Goal: Find specific page/section: Find specific page/section

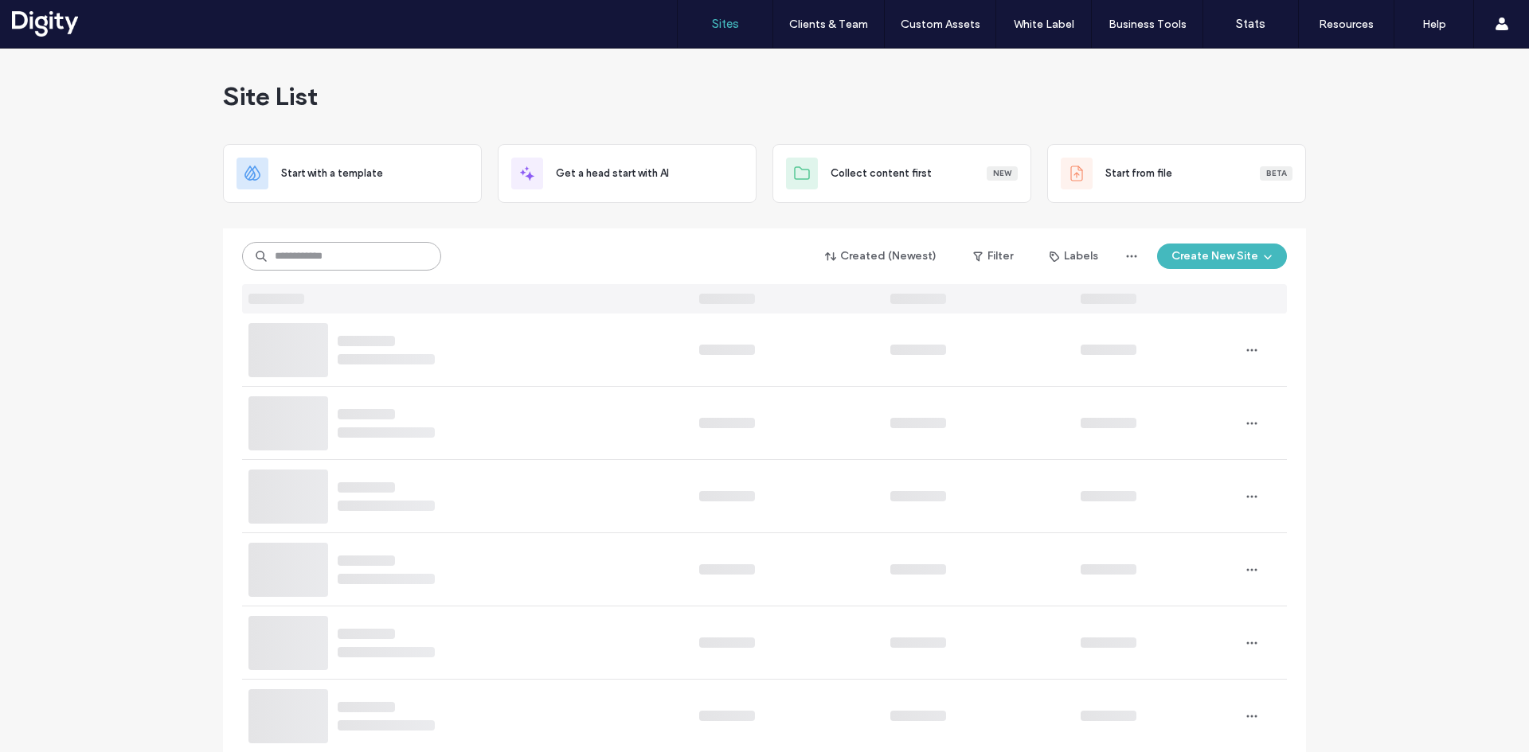
click at [325, 253] on input at bounding box center [341, 256] width 199 height 29
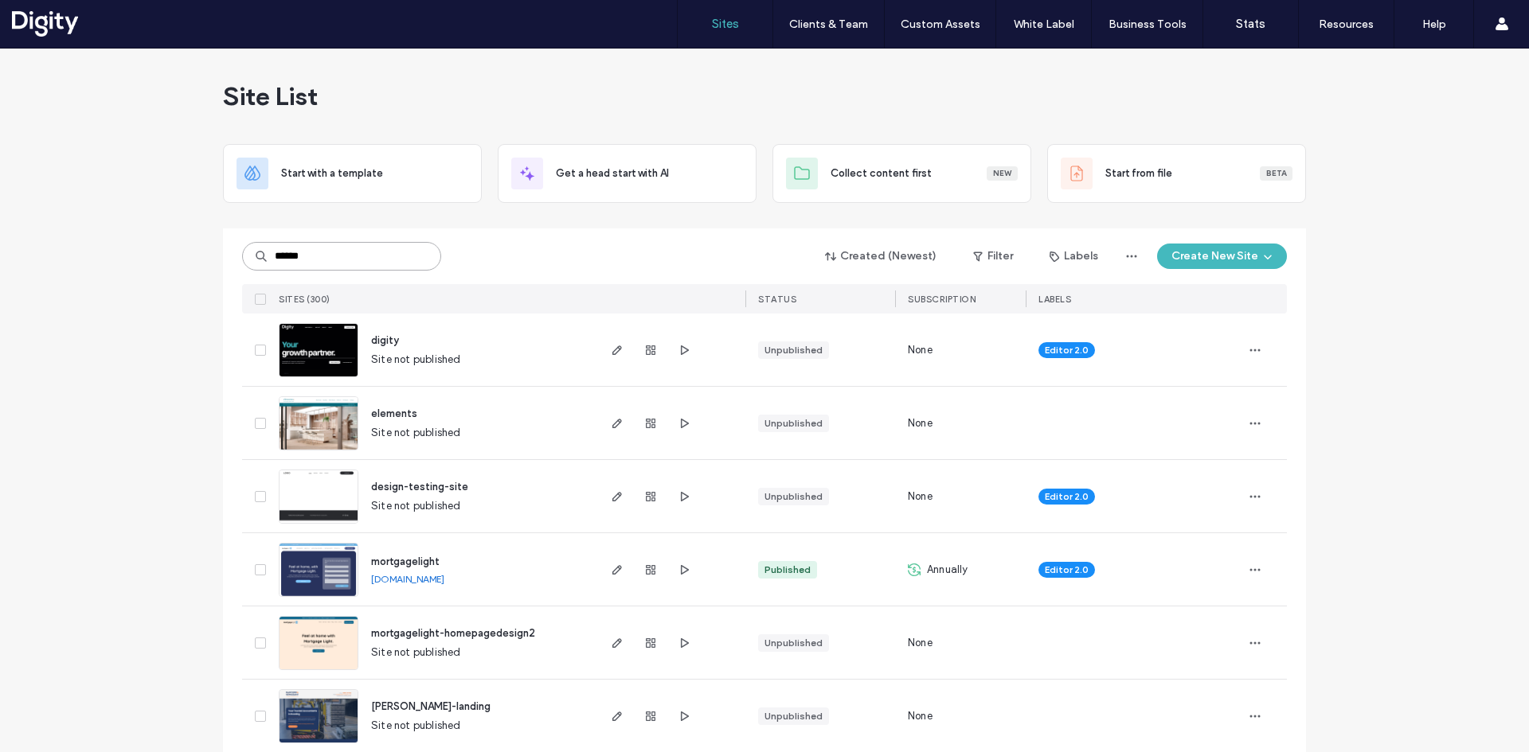
type input "*******"
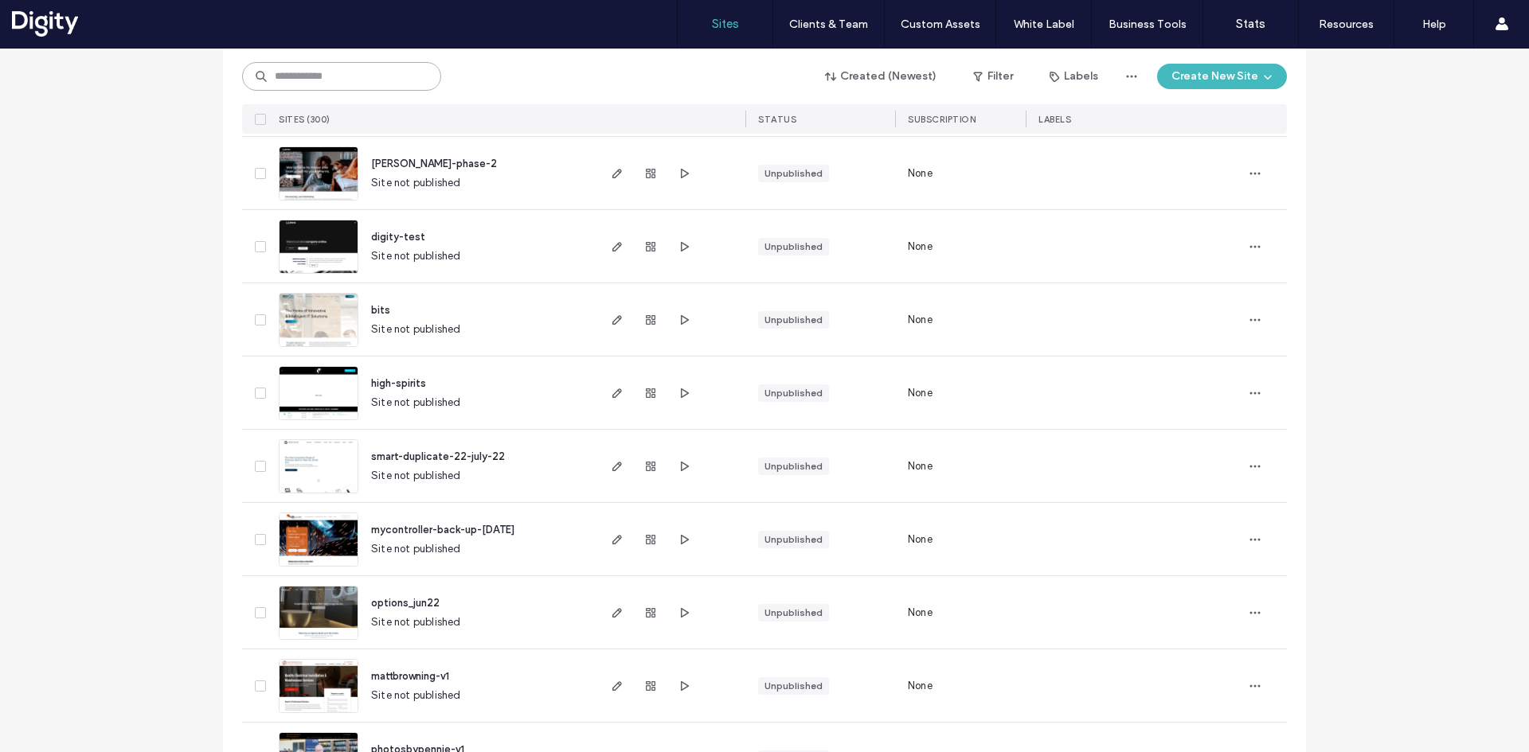
scroll to position [5112, 0]
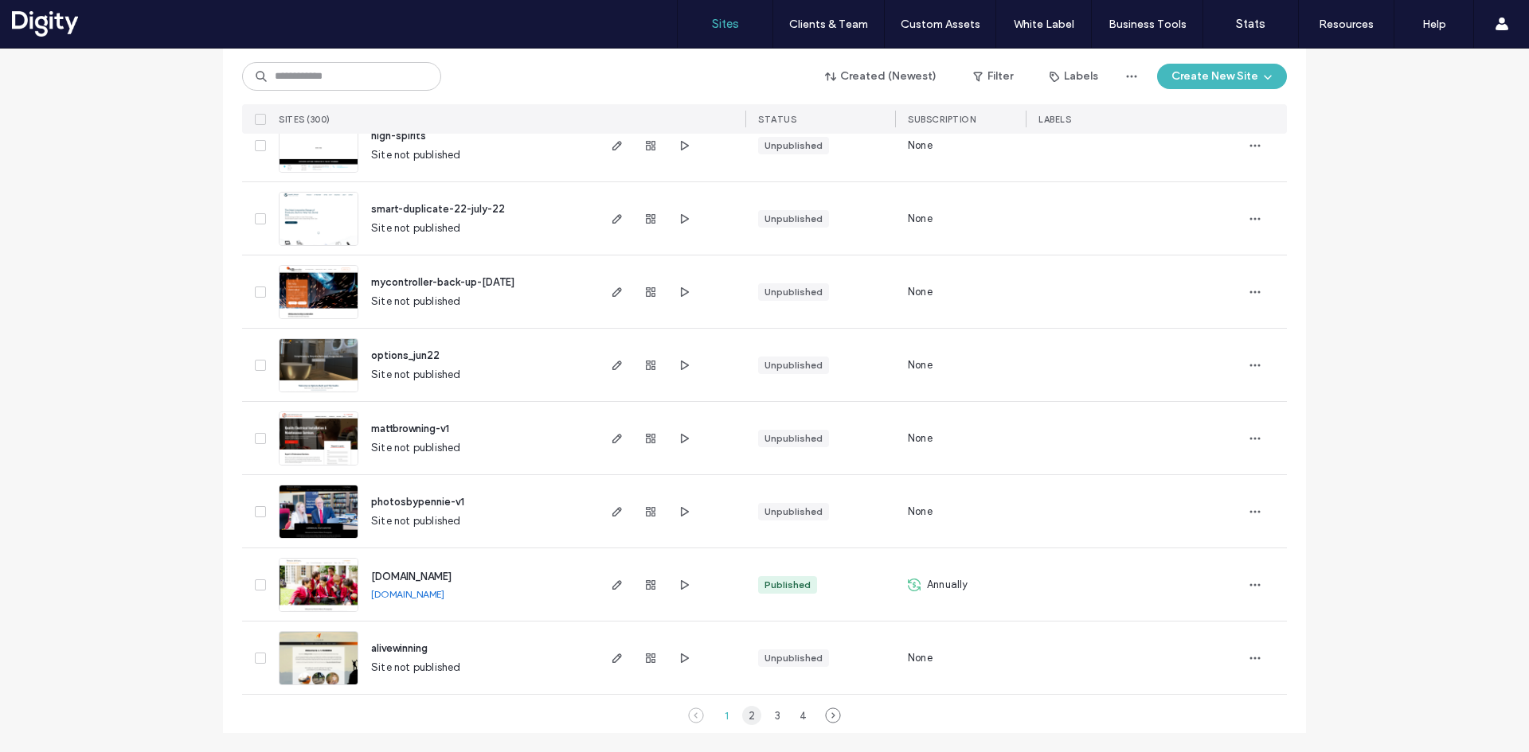
click at [746, 714] on div "2" at bounding box center [751, 715] width 19 height 19
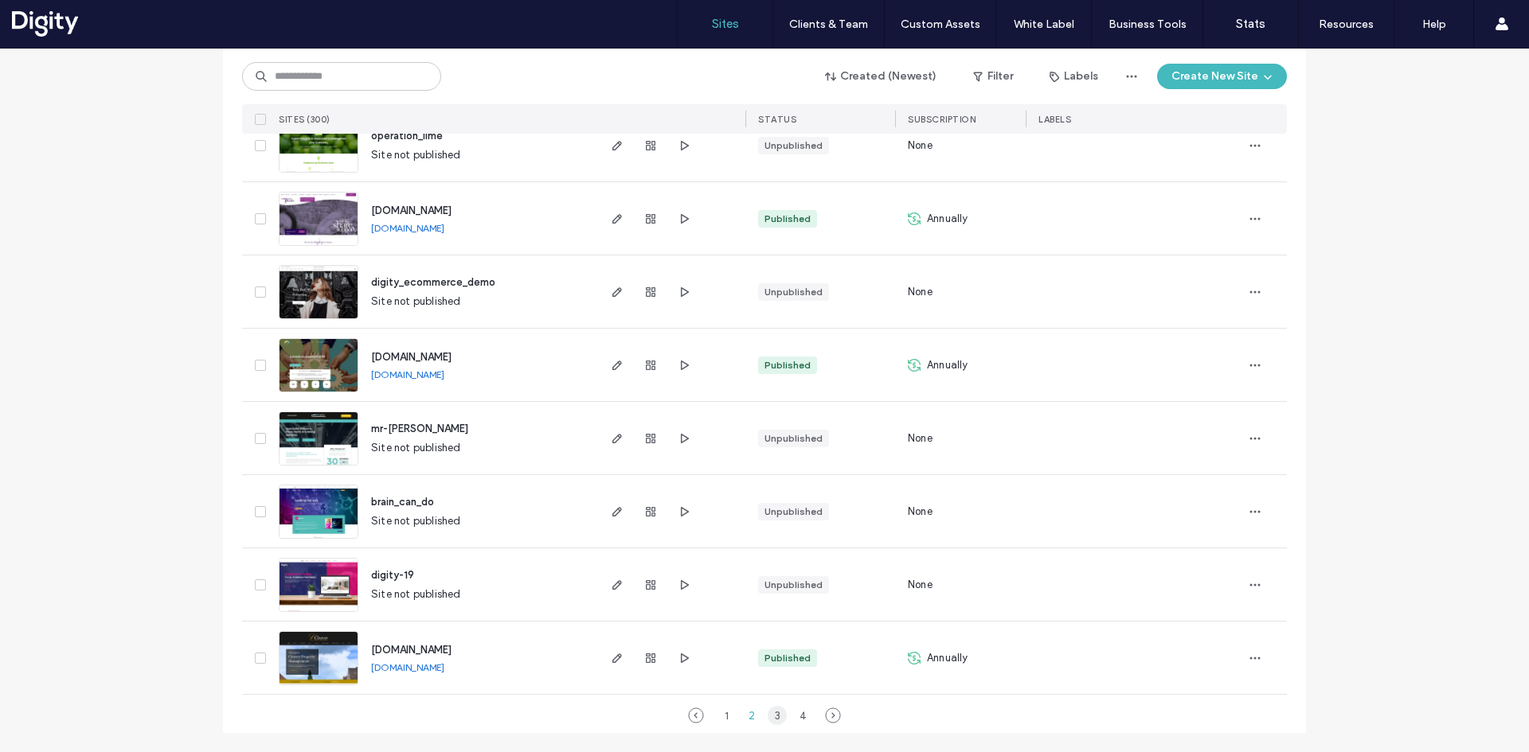
click at [775, 717] on div "3" at bounding box center [776, 715] width 19 height 19
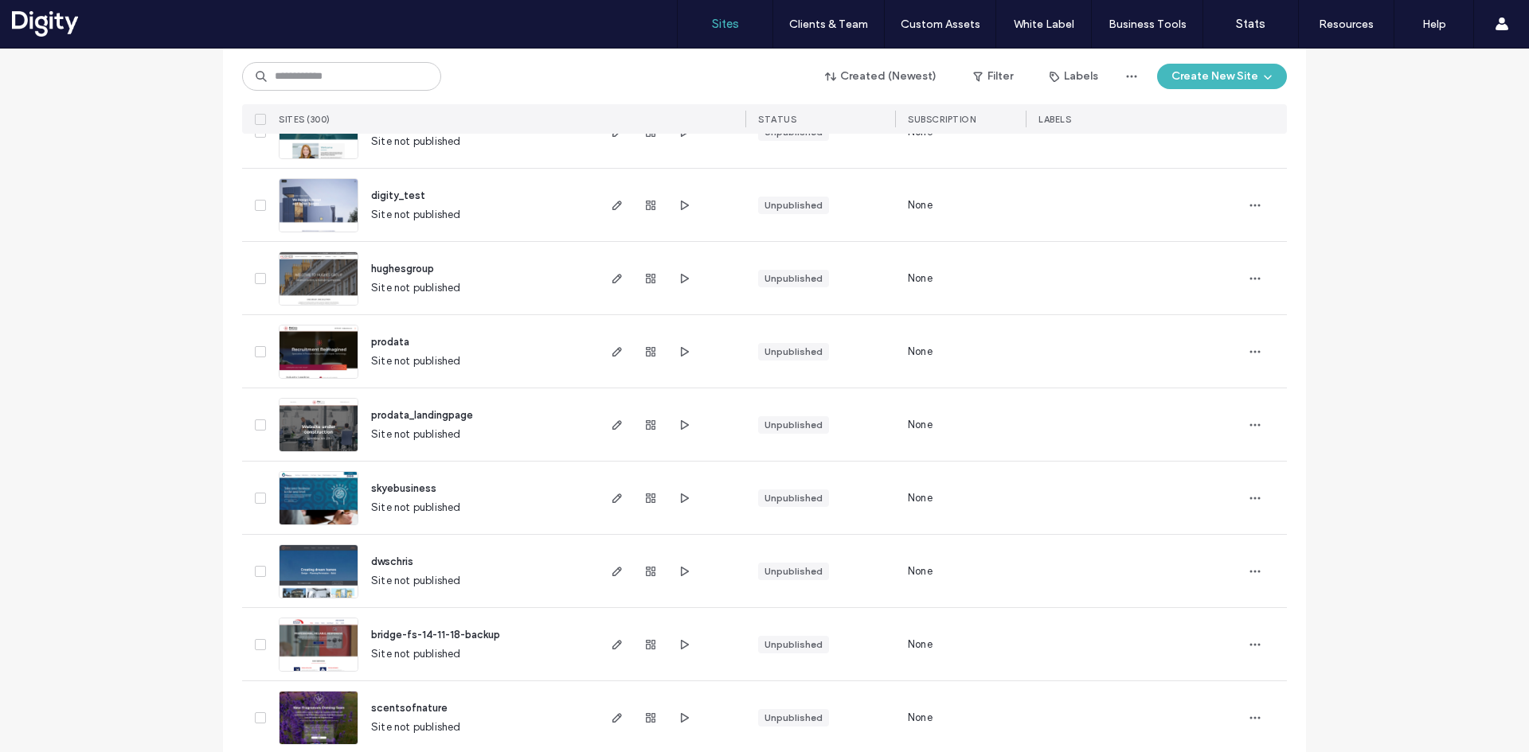
scroll to position [2326, 0]
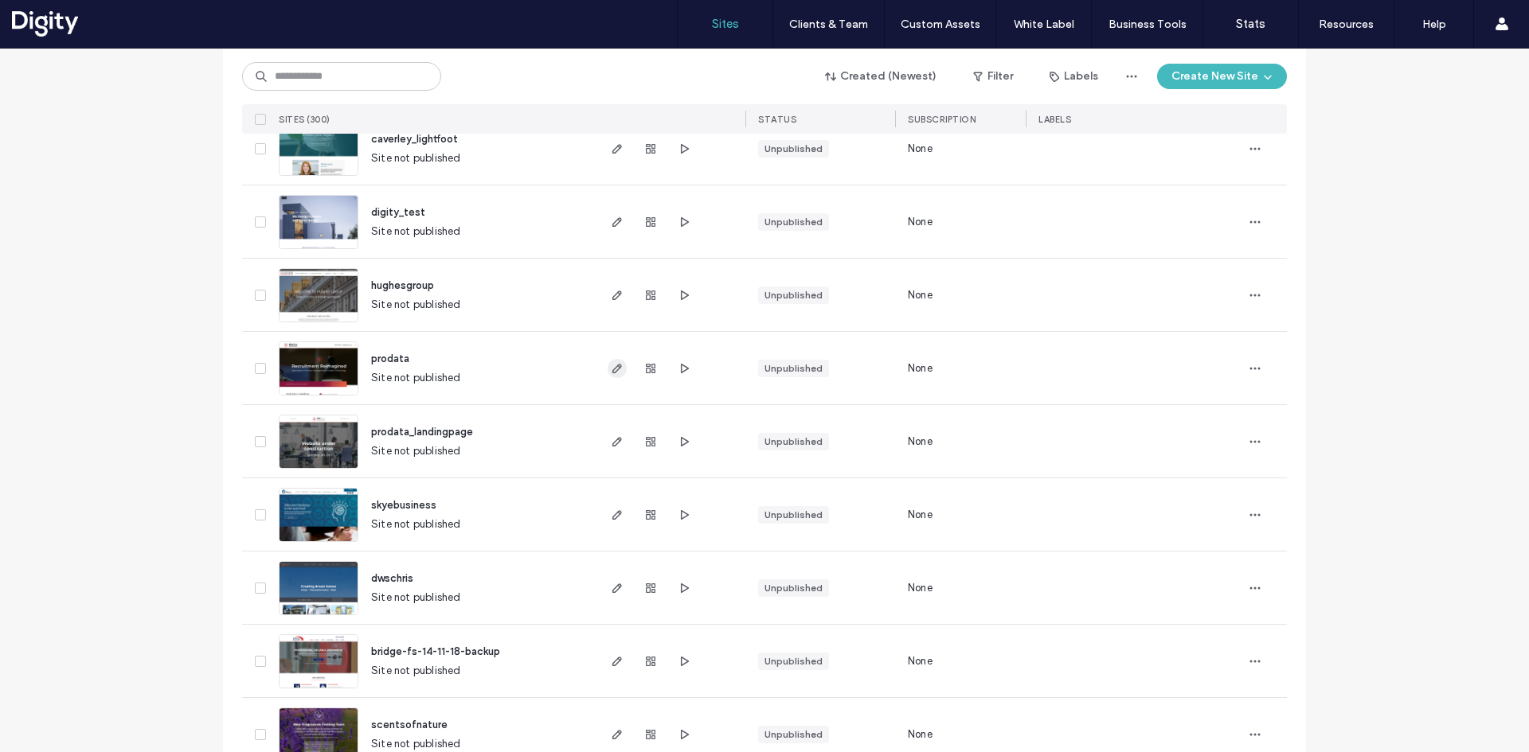
click at [611, 370] on icon "button" at bounding box center [617, 368] width 13 height 13
